Goal: Task Accomplishment & Management: Use online tool/utility

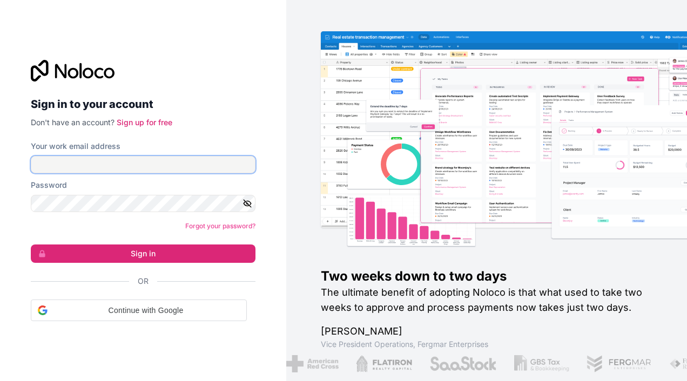
click at [178, 160] on input "Your work email address" at bounding box center [143, 164] width 225 height 17
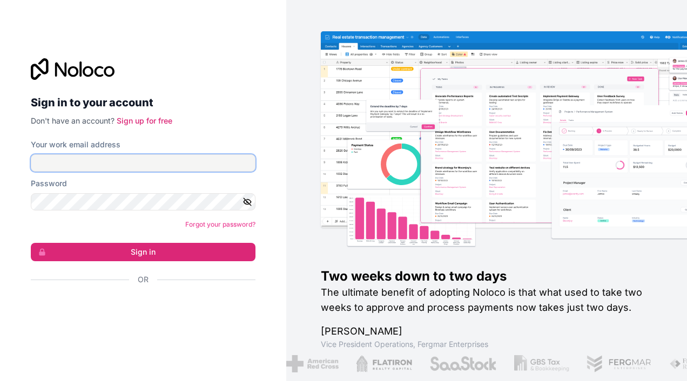
type input "john.hannon@finres.ie"
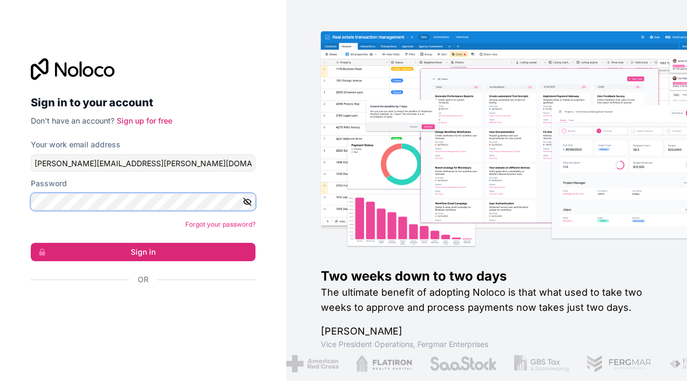
click at [31, 243] on button "Sign in" at bounding box center [143, 252] width 225 height 18
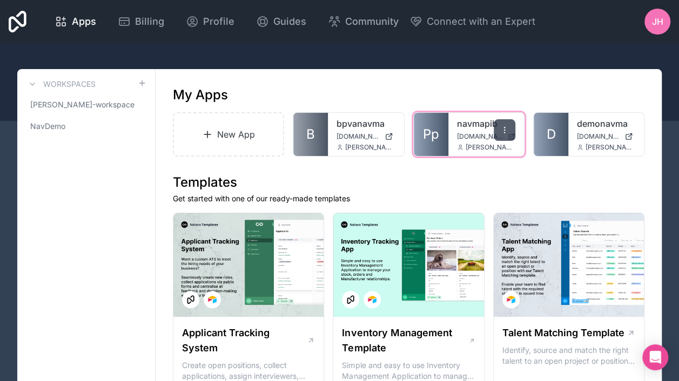
click at [503, 129] on icon at bounding box center [504, 130] width 9 height 9
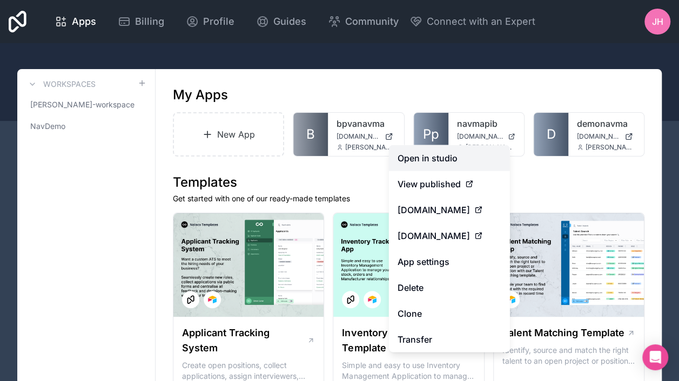
click at [434, 160] on link "Open in studio" at bounding box center [449, 158] width 121 height 26
